Goal: Task Accomplishment & Management: Use online tool/utility

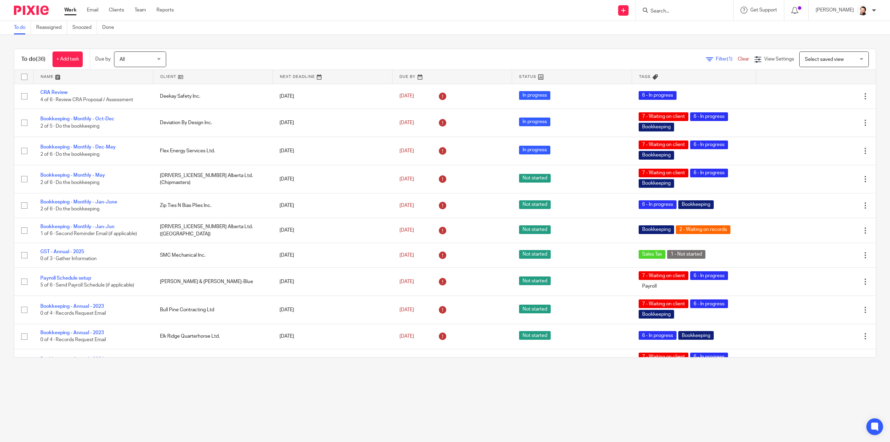
click at [447, 9] on input "Search" at bounding box center [681, 11] width 63 height 6
type input "OCD"
click at [447, 6] on button "reset" at bounding box center [720, 9] width 7 height 7
click at [447, 7] on form at bounding box center [687, 10] width 74 height 9
click at [447, 11] on input "Search" at bounding box center [681, 11] width 63 height 6
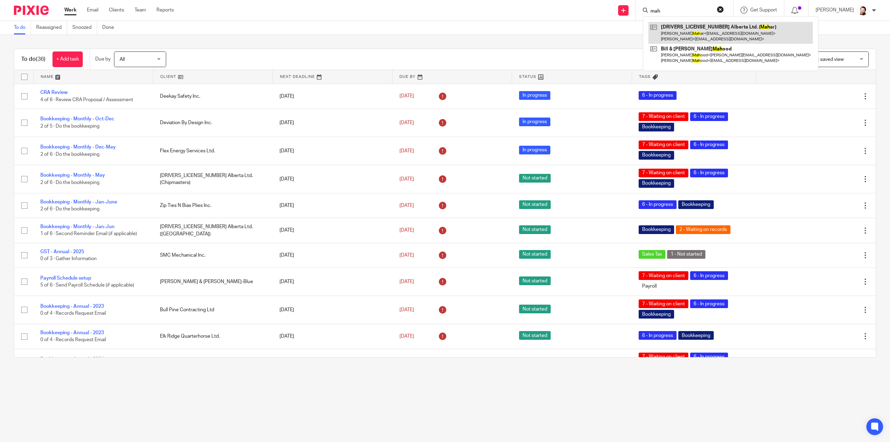
type input "mah"
click at [447, 29] on link at bounding box center [731, 33] width 164 height 22
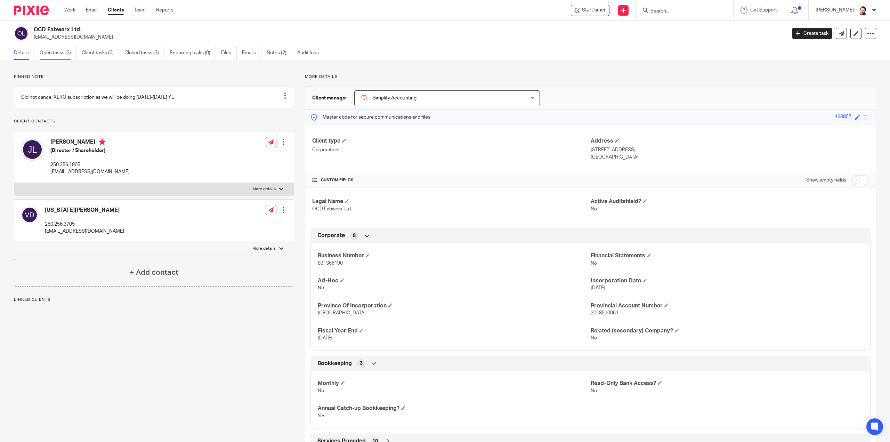
click at [58, 55] on link "Open tasks (2)" at bounding box center [58, 53] width 37 height 14
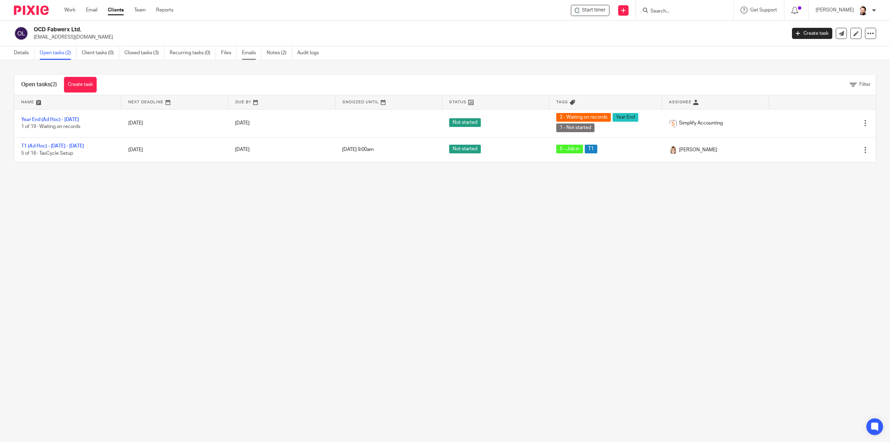
click at [253, 57] on link "Emails" at bounding box center [251, 53] width 19 height 14
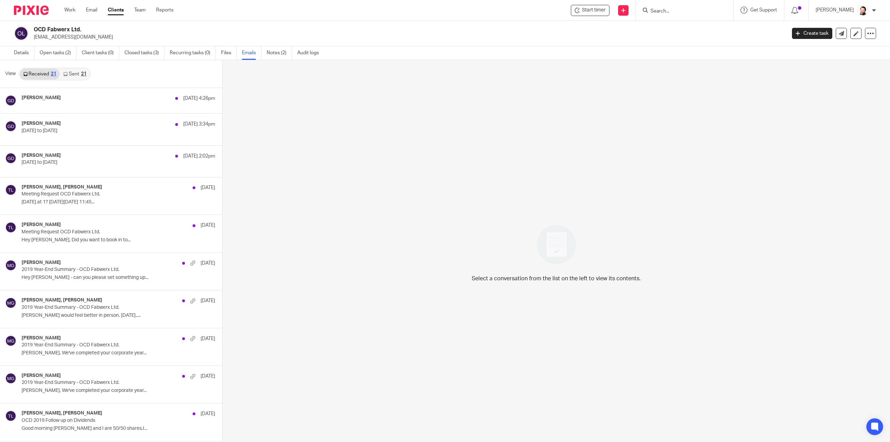
click at [76, 75] on link "Sent 21" at bounding box center [75, 74] width 30 height 11
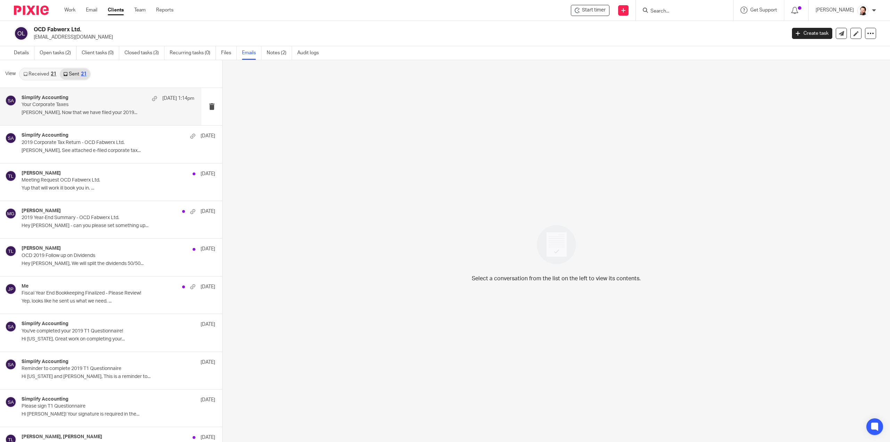
click at [72, 113] on p "Jubal, Now that we have filed your 2019..." at bounding box center [108, 113] width 173 height 6
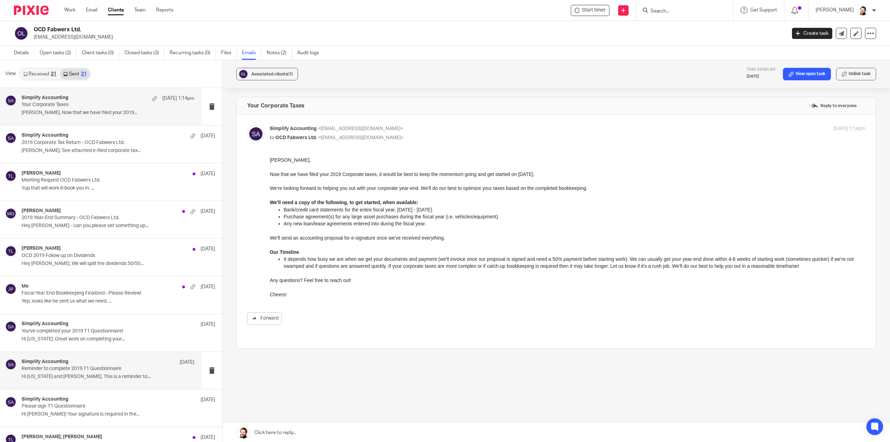
scroll to position [35, 0]
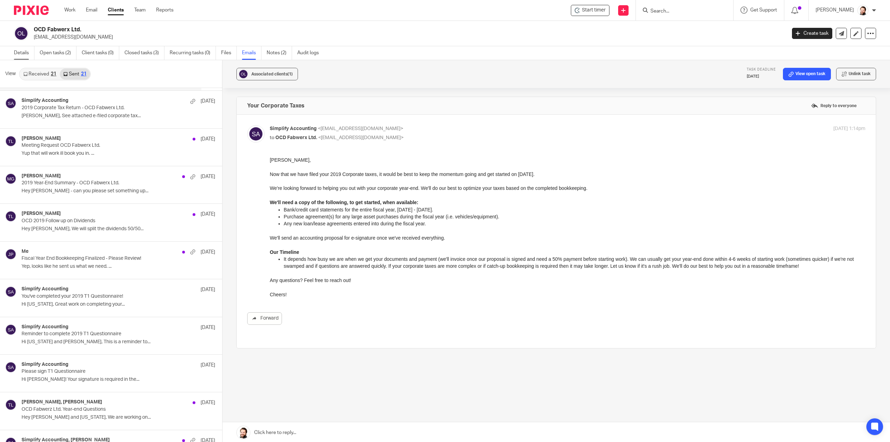
click at [25, 55] on link "Details" at bounding box center [24, 53] width 21 height 14
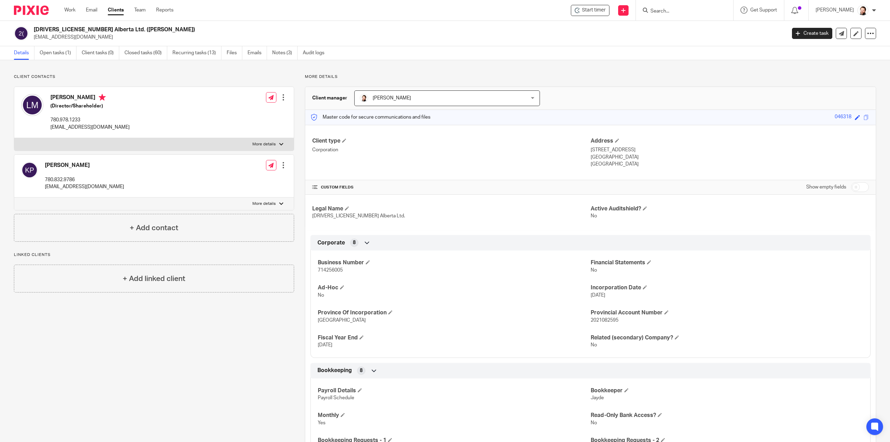
click at [335, 270] on span "714256005" at bounding box center [330, 270] width 25 height 5
copy span "714256005"
click at [63, 56] on link "Open tasks (1)" at bounding box center [58, 53] width 37 height 14
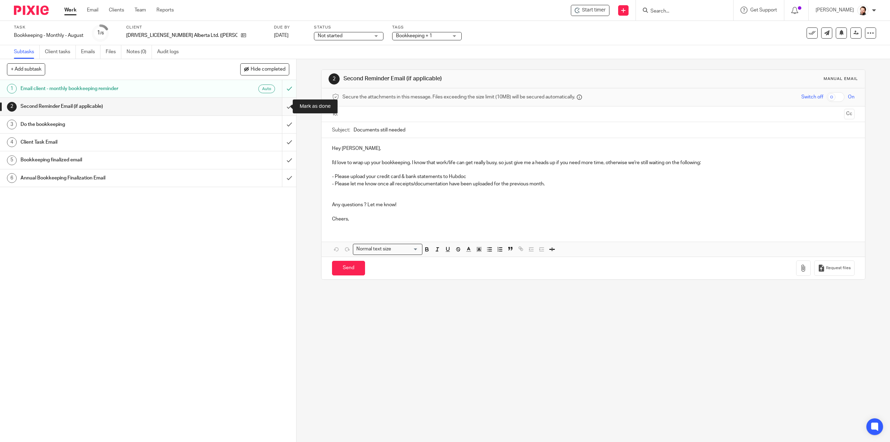
click at [280, 105] on input "submit" at bounding box center [148, 106] width 296 height 17
click at [396, 37] on span "Bookkeeping + 1" at bounding box center [414, 35] width 36 height 5
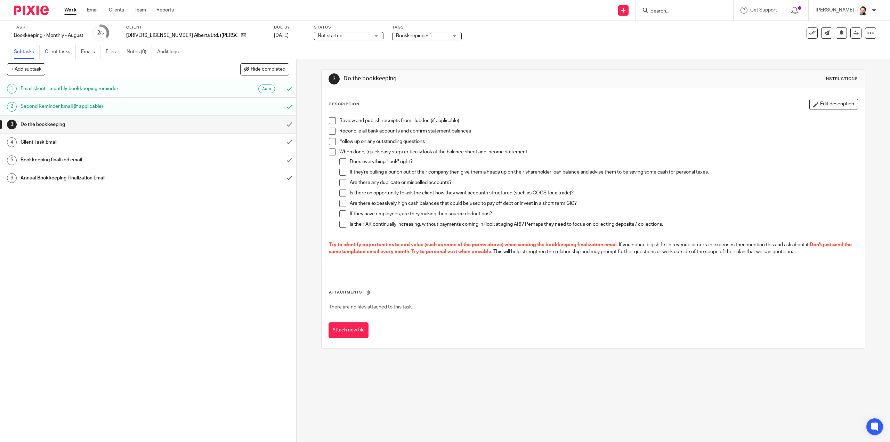
click at [396, 34] on span "Bookkeeping + 1" at bounding box center [414, 35] width 36 height 5
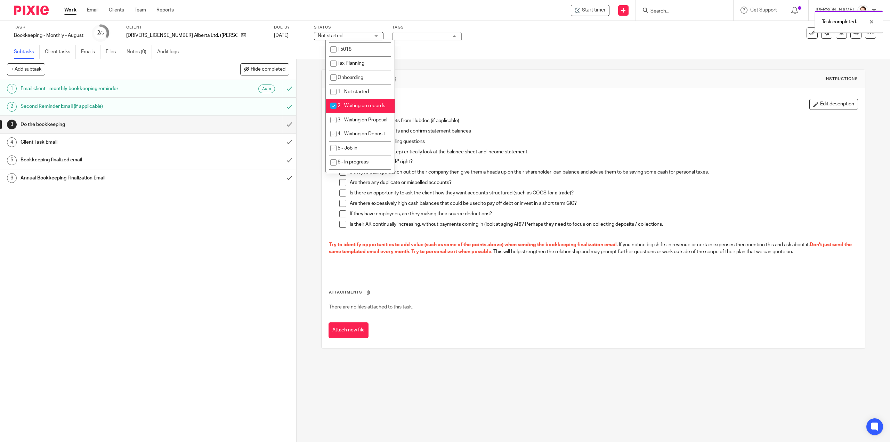
click at [361, 107] on span "2 - Waiting on records" at bounding box center [362, 105] width 48 height 5
checkbox input "false"
click at [363, 130] on span "6 - In progress" at bounding box center [353, 127] width 31 height 5
checkbox input "true"
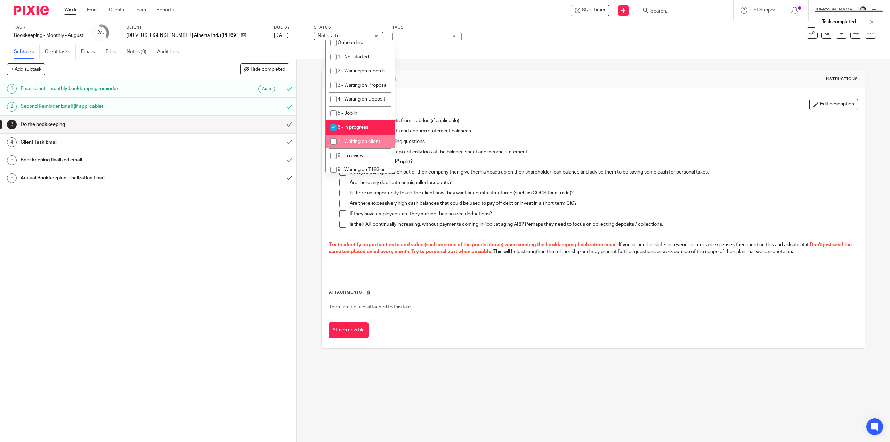
click at [171, 248] on div "1 Email client - monthly bookkeeping reminder Auto 2 Second Reminder Email (if …" at bounding box center [148, 261] width 296 height 362
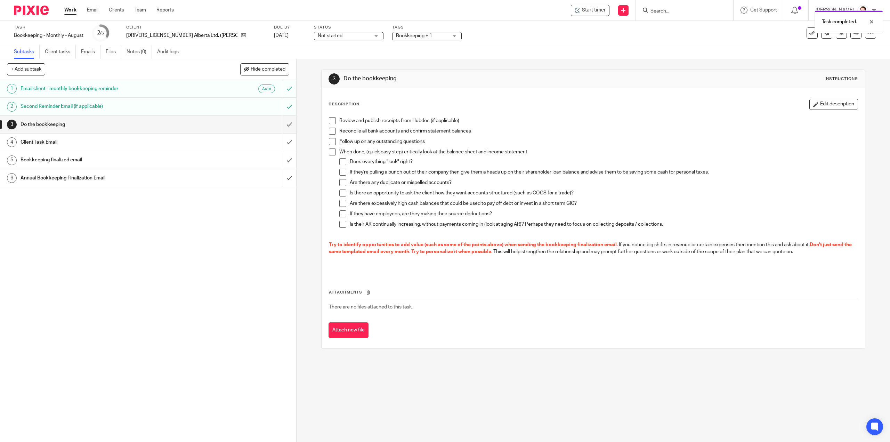
click at [329, 121] on span at bounding box center [332, 120] width 7 height 7
click at [331, 134] on span at bounding box center [332, 131] width 7 height 7
click at [330, 143] on span at bounding box center [332, 141] width 7 height 7
click at [333, 152] on span at bounding box center [332, 151] width 7 height 7
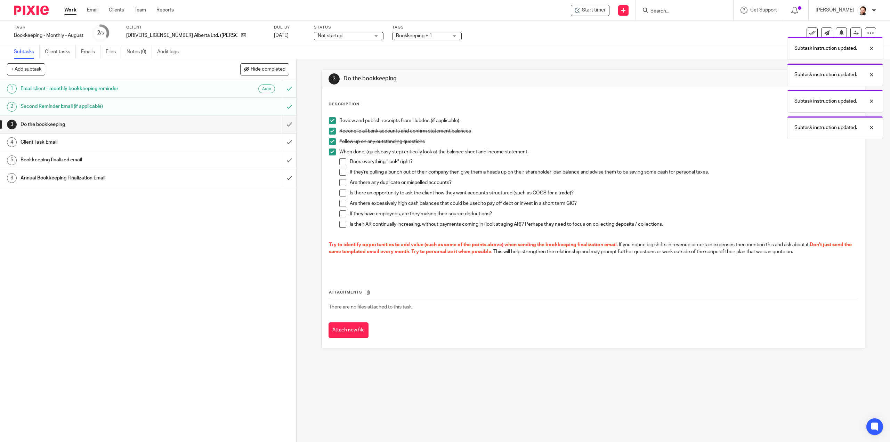
drag, startPoint x: 342, startPoint y: 163, endPoint x: 341, endPoint y: 166, distance: 3.5
click at [341, 163] on span at bounding box center [342, 161] width 7 height 7
click at [339, 181] on span at bounding box center [342, 182] width 7 height 7
click at [344, 171] on span at bounding box center [342, 172] width 7 height 7
click at [340, 192] on span at bounding box center [342, 193] width 7 height 7
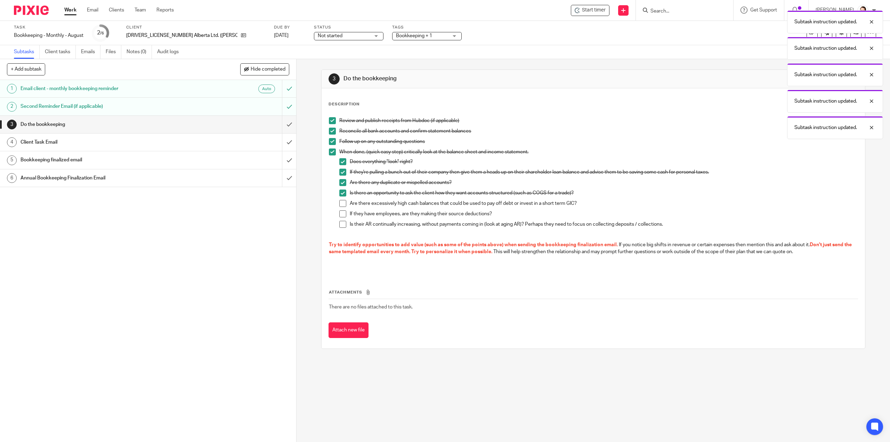
drag, startPoint x: 341, startPoint y: 201, endPoint x: 339, endPoint y: 210, distance: 8.9
click at [341, 201] on span at bounding box center [342, 203] width 7 height 7
click at [339, 212] on span at bounding box center [342, 213] width 7 height 7
click at [339, 225] on span at bounding box center [342, 224] width 7 height 7
drag, startPoint x: 279, startPoint y: 126, endPoint x: 282, endPoint y: 137, distance: 12.0
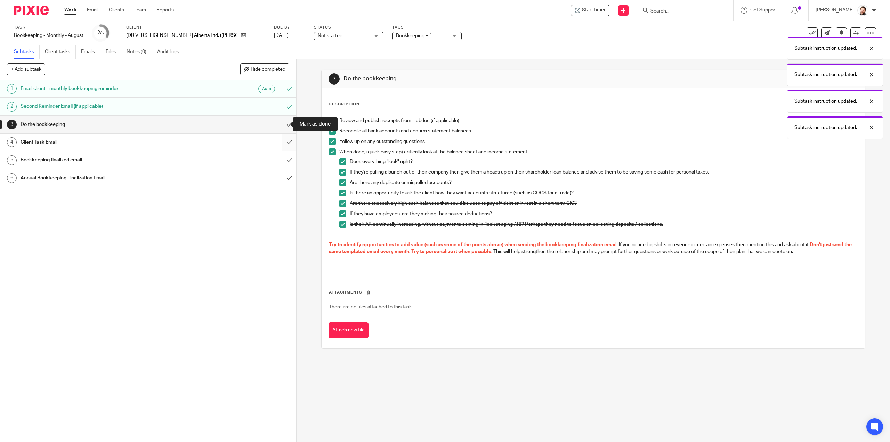
click at [279, 126] on input "submit" at bounding box center [148, 124] width 296 height 17
click at [286, 147] on input "submit" at bounding box center [148, 142] width 296 height 17
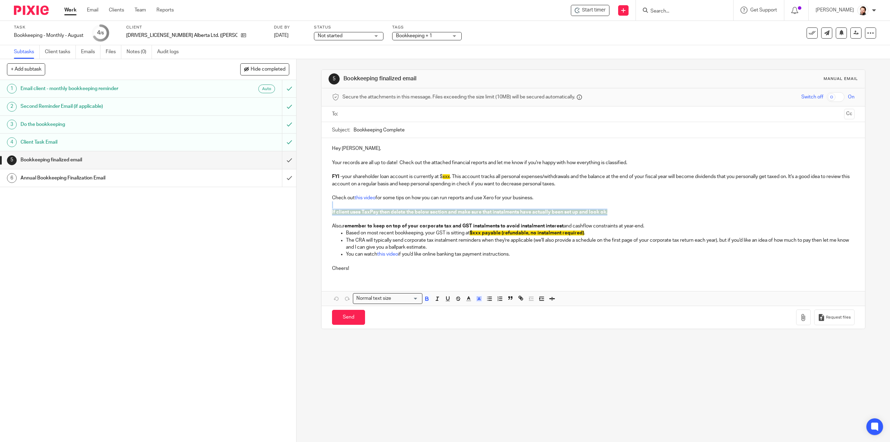
drag, startPoint x: 611, startPoint y: 211, endPoint x: 380, endPoint y: 203, distance: 231.4
click at [380, 203] on div "Hey [PERSON_NAME], Your records are all up to date! Check out the attached fina…" at bounding box center [593, 207] width 543 height 139
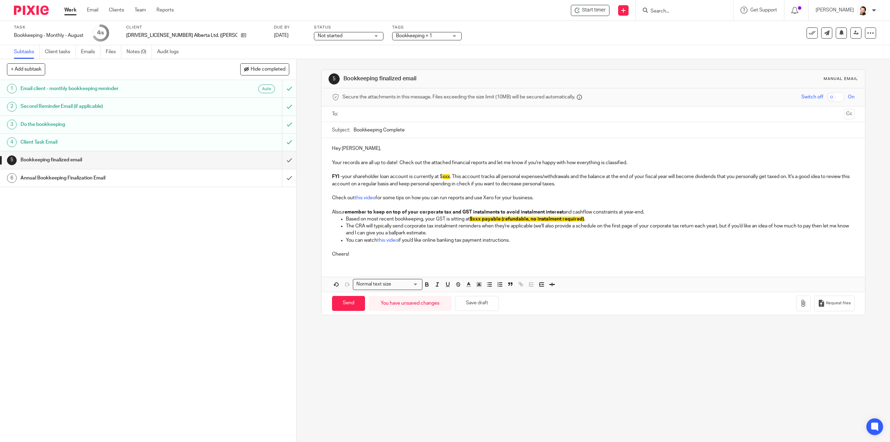
click at [348, 114] on input "text" at bounding box center [593, 114] width 496 height 8
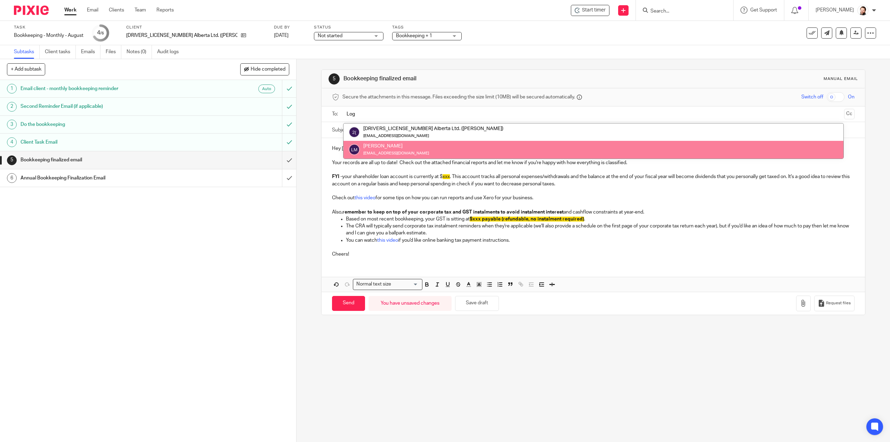
type input "Log"
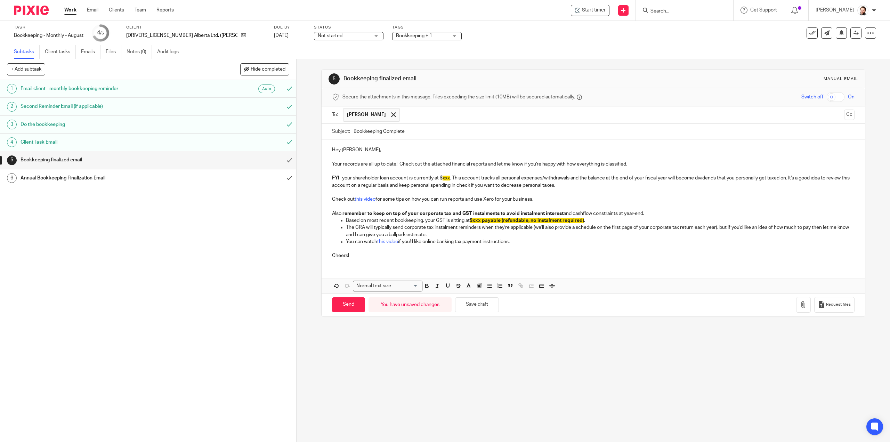
click at [350, 130] on div "Subject: Bookkeeping Complete" at bounding box center [593, 132] width 522 height 16
click at [351, 132] on div "Subject: Bookkeeping Complete" at bounding box center [593, 132] width 522 height 16
click at [354, 132] on input "Bookkeeping Complete" at bounding box center [604, 132] width 501 height 16
type input "Aug Bookkeeping Complete"
click at [474, 222] on span "$xxx payable (refundable, no instalment required)" at bounding box center [527, 220] width 114 height 5
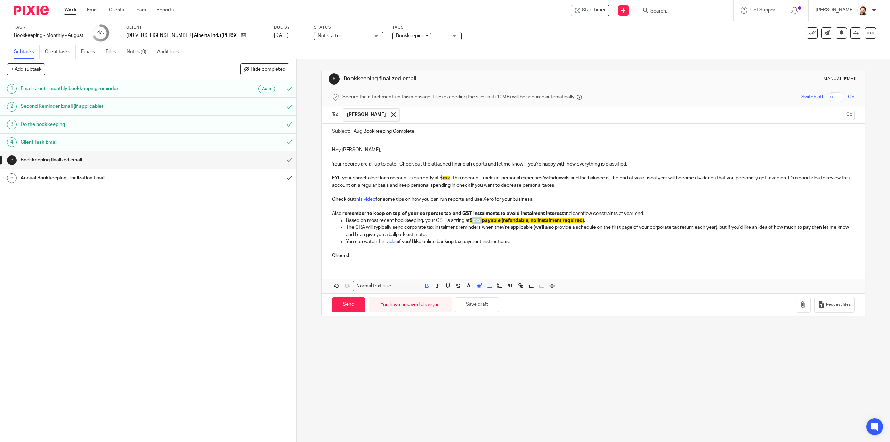
click at [474, 222] on span "$xxx payable (refundable, no instalment required)" at bounding box center [527, 220] width 114 height 5
click at [478, 284] on polyline "button" at bounding box center [479, 285] width 2 height 3
click at [461, 294] on li "color:#FFFFFF" at bounding box center [463, 294] width 5 height 5
click at [524, 220] on p "Based on most recent bookkeeping, your GST is sitting at $3,997.73 payable." at bounding box center [600, 220] width 508 height 7
click at [512, 220] on strong "$3,997.73 payable." at bounding box center [491, 220] width 42 height 5
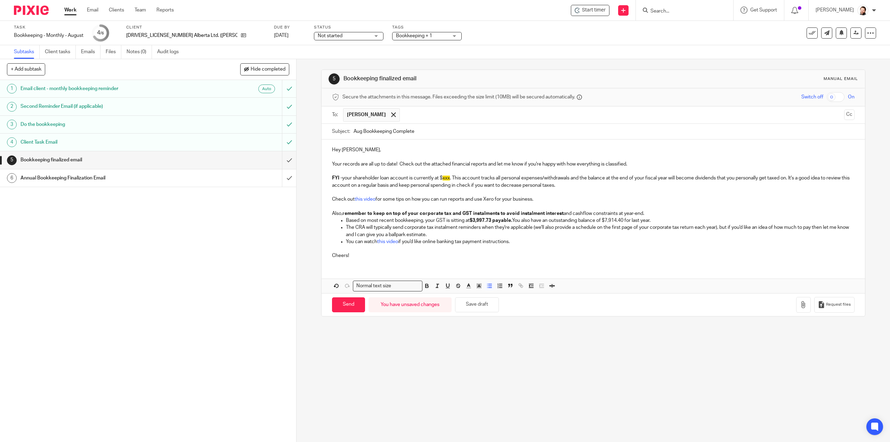
click at [561, 220] on p "Based on most recent bookkeeping, your GST is sitting at $3,997.73 payable. You…" at bounding box center [600, 220] width 508 height 7
click at [602, 220] on p "Based on most recent bookkeeping, your GST is sitting at $3,997.73 payable. You…" at bounding box center [600, 220] width 508 height 7
drag, startPoint x: 602, startPoint y: 220, endPoint x: 624, endPoint y: 222, distance: 21.7
click at [624, 222] on p "Based on most recent bookkeeping, your GST is sitting at $3,997.73 payable. You…" at bounding box center [600, 220] width 508 height 7
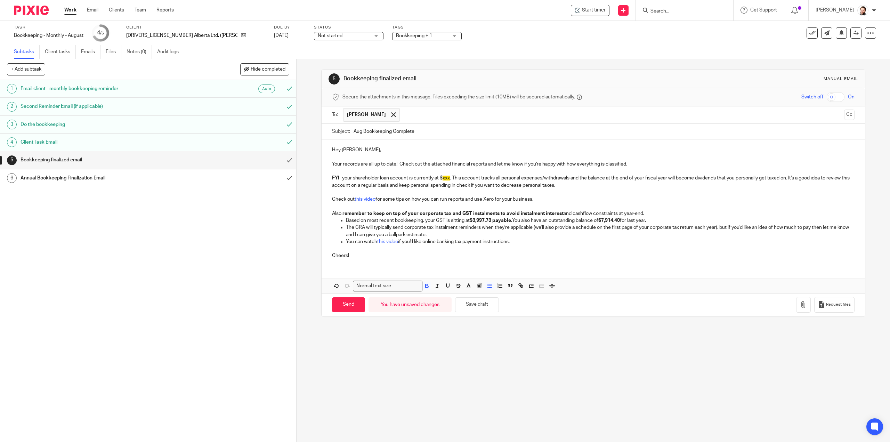
drag, startPoint x: 580, startPoint y: 218, endPoint x: 541, endPoint y: 211, distance: 39.6
click at [580, 218] on p "Based on most recent bookkeeping, your GST is sitting at $3,997.73 payable. You…" at bounding box center [600, 220] width 508 height 7
click at [444, 178] on span "xxx" at bounding box center [446, 178] width 7 height 5
click at [476, 283] on icon "button" at bounding box center [479, 286] width 6 height 6
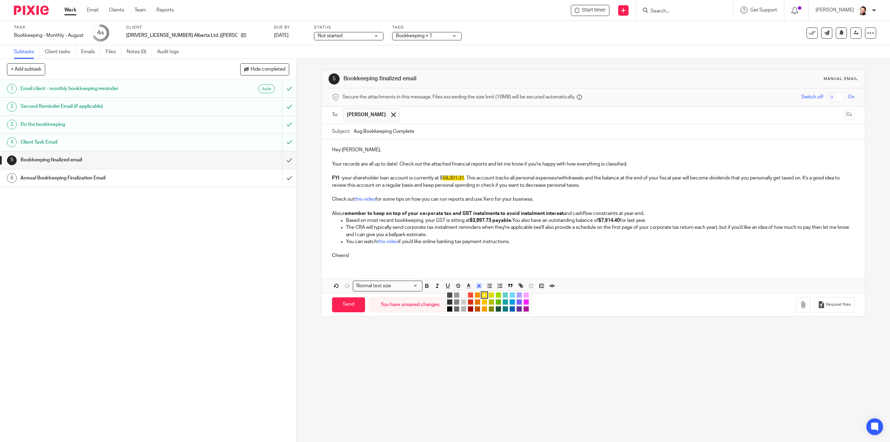
click at [462, 291] on div "Compact color picker" at bounding box center [488, 301] width 87 height 23
click at [474, 196] on p "Check out this video for some tips on how you can run reports and use Xero for …" at bounding box center [593, 199] width 522 height 7
drag, startPoint x: 464, startPoint y: 177, endPoint x: 442, endPoint y: 176, distance: 21.9
click at [443, 176] on span "58,301.31" at bounding box center [454, 178] width 22 height 5
click at [478, 284] on polyline "button" at bounding box center [479, 285] width 2 height 3
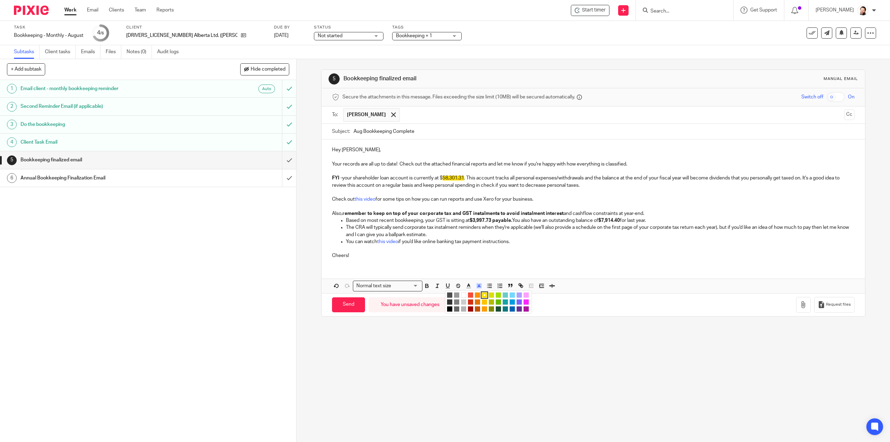
click at [461, 295] on li "color:#FFFFFF" at bounding box center [463, 294] width 5 height 5
click at [558, 236] on p "The CRA will typically send corporate tax instalment reminders when they're app…" at bounding box center [600, 231] width 508 height 14
click at [560, 235] on p "The CRA will typically send corporate tax instalment reminders when they're app…" at bounding box center [600, 231] width 508 height 14
click at [536, 248] on p "Cheers!" at bounding box center [593, 252] width 522 height 14
click at [532, 255] on p "Cheers!" at bounding box center [593, 252] width 522 height 14
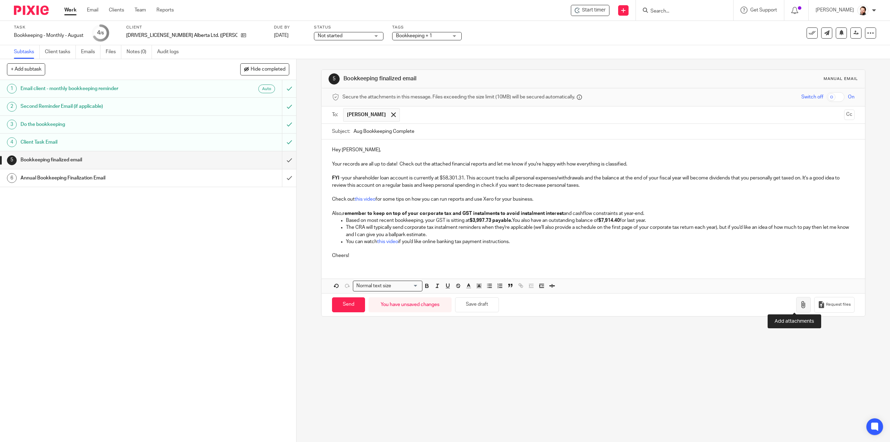
click at [800, 306] on icon "button" at bounding box center [803, 304] width 7 height 7
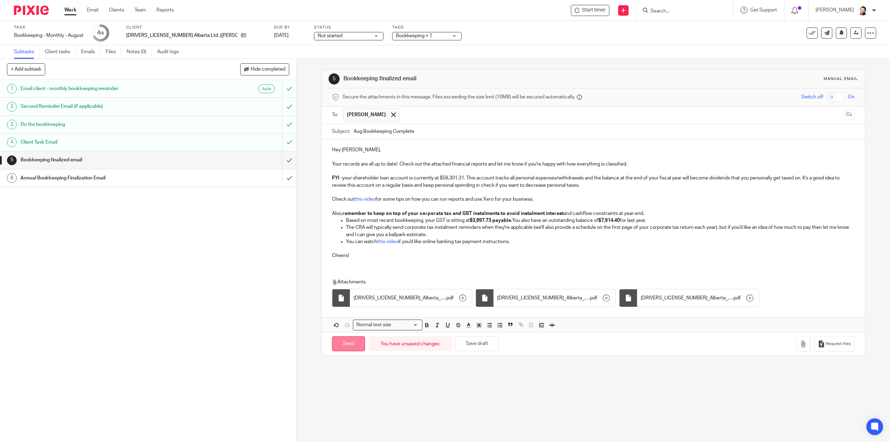
click at [348, 343] on input "Send" at bounding box center [348, 343] width 33 height 15
type input "Sent"
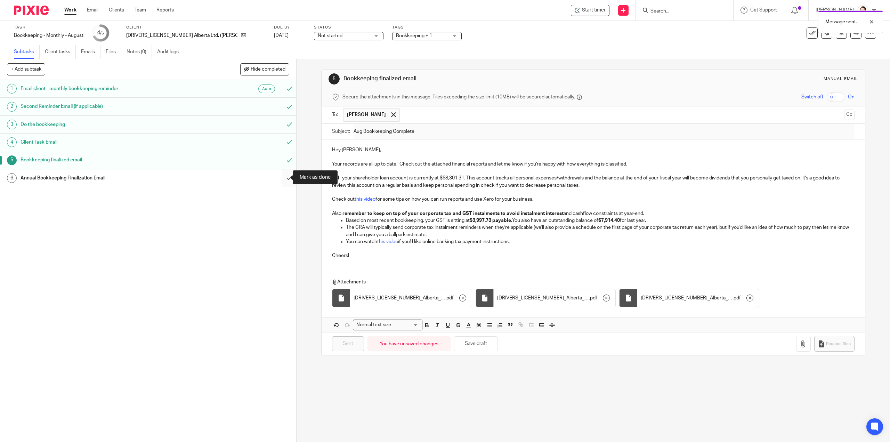
click at [283, 178] on input "submit" at bounding box center [148, 177] width 296 height 17
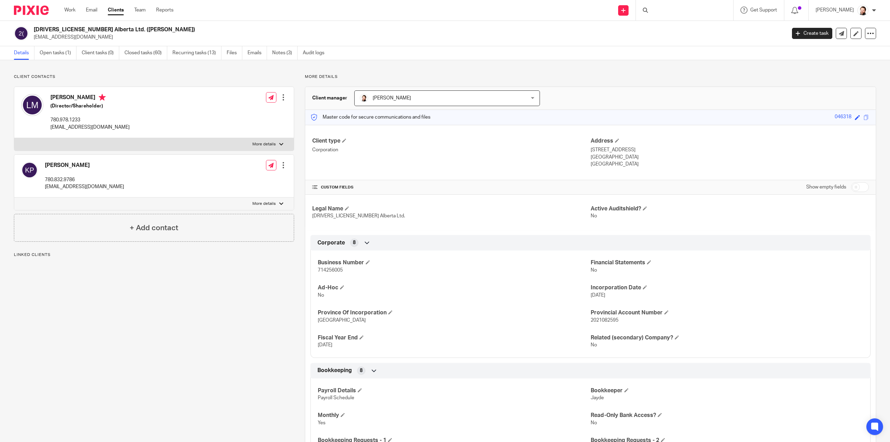
click at [672, 10] on div at bounding box center [684, 10] width 97 height 21
click at [667, 13] on input "Search" at bounding box center [681, 11] width 63 height 6
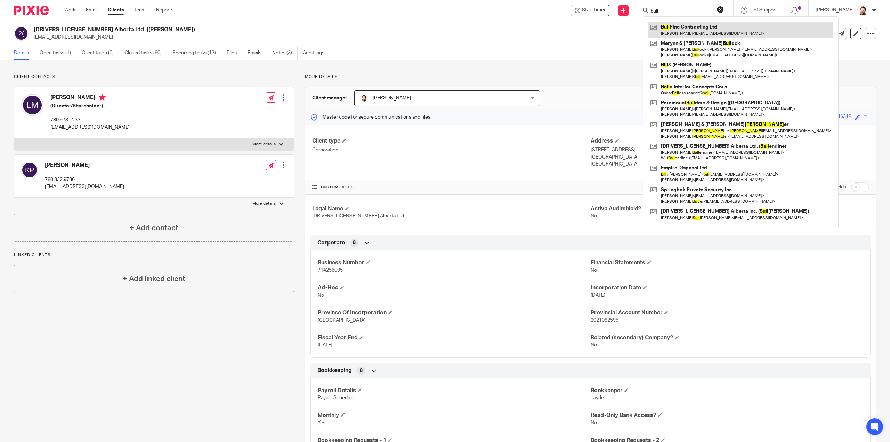
type input "bull"
click at [724, 11] on button "reset" at bounding box center [720, 9] width 7 height 7
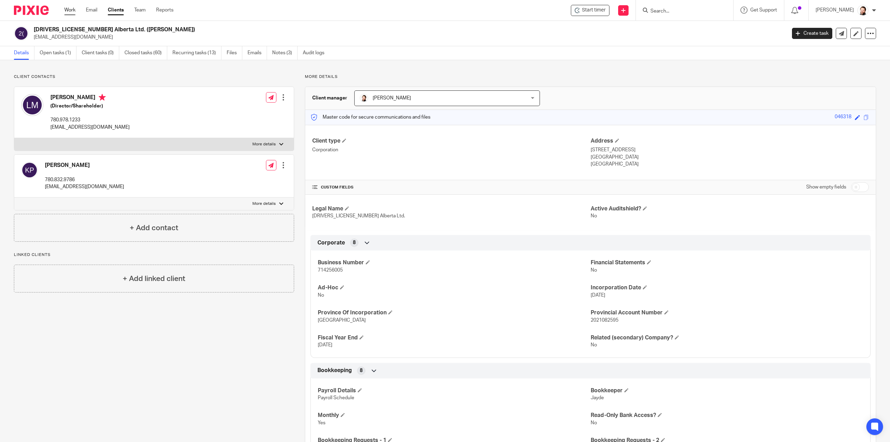
click at [68, 9] on link "Work" at bounding box center [69, 10] width 11 height 7
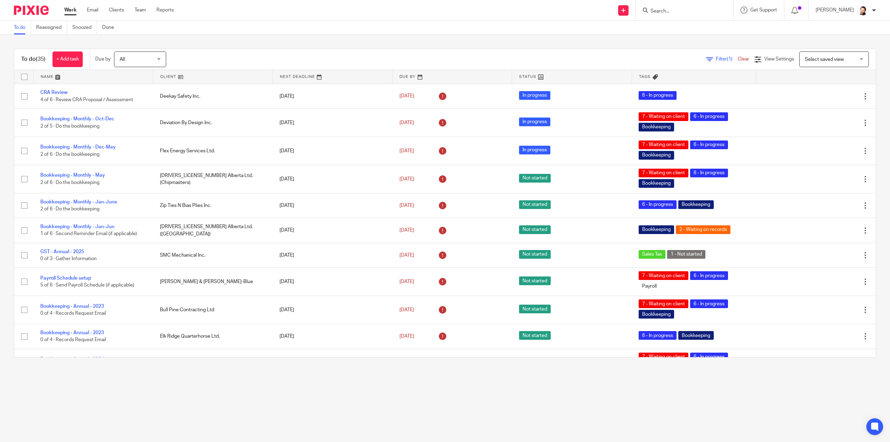
click at [716, 60] on span "Filter (1)" at bounding box center [727, 59] width 22 height 5
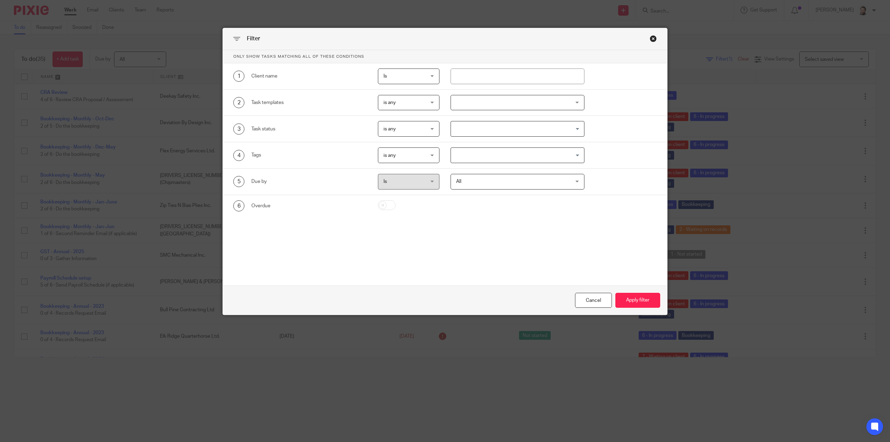
click at [489, 92] on div "2 Task templates is any is any is any is none is_any Disengagement Incorporatio…" at bounding box center [445, 103] width 444 height 26
click at [485, 104] on div at bounding box center [518, 103] width 134 height 16
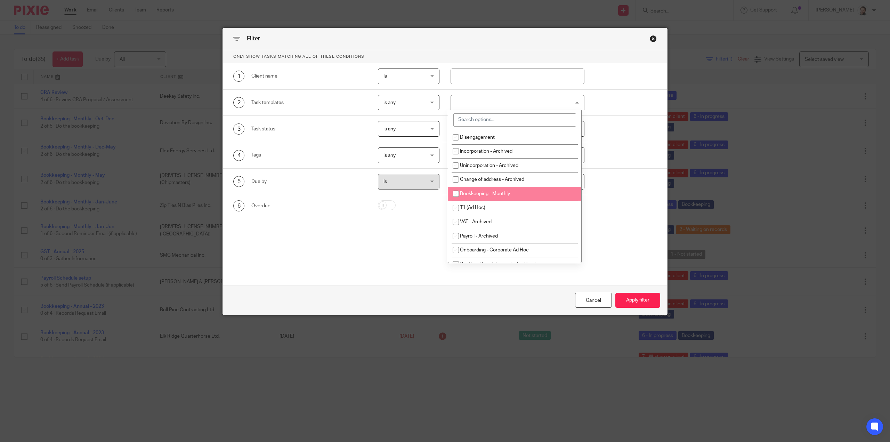
click at [488, 195] on span "Bookkeeping - Monthly" at bounding box center [485, 193] width 50 height 5
checkbox input "true"
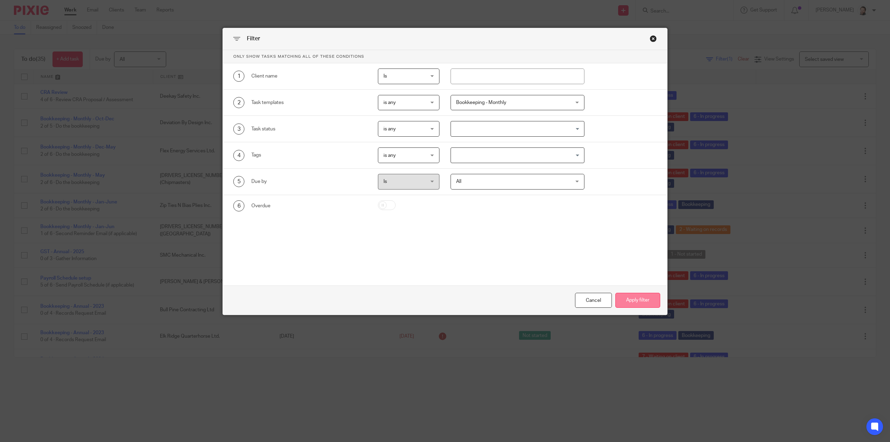
click at [647, 301] on button "Apply filter" at bounding box center [638, 300] width 45 height 15
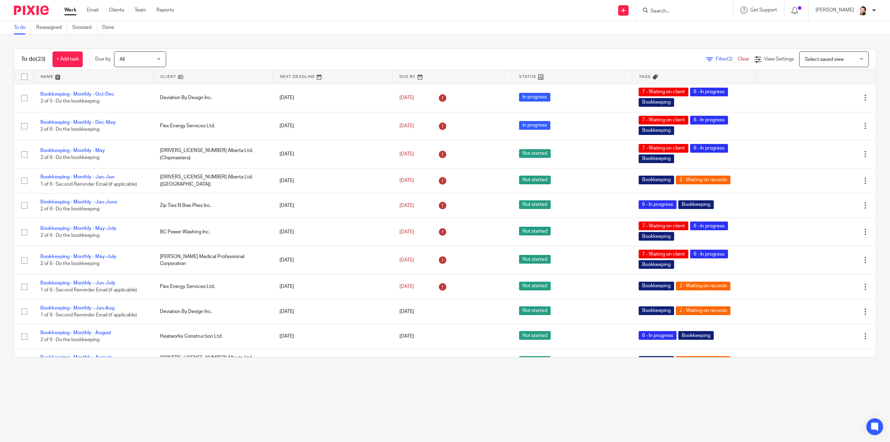
click at [160, 77] on link at bounding box center [212, 77] width 119 height 14
